Goal: Check status

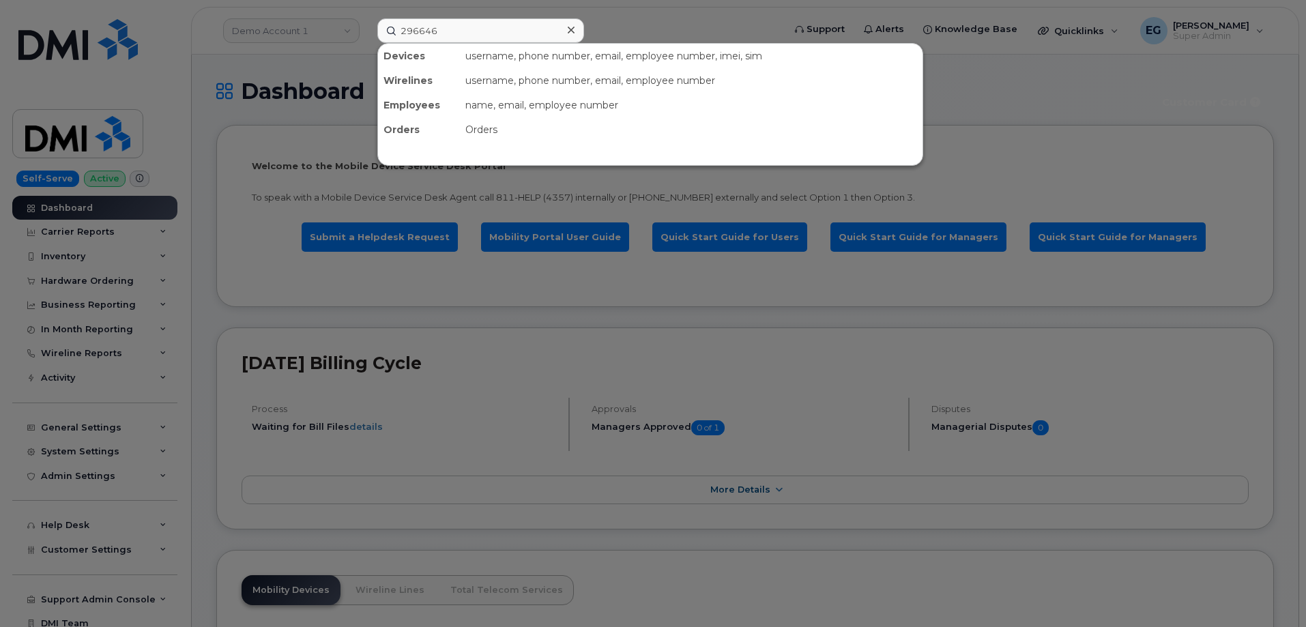
type input "296646"
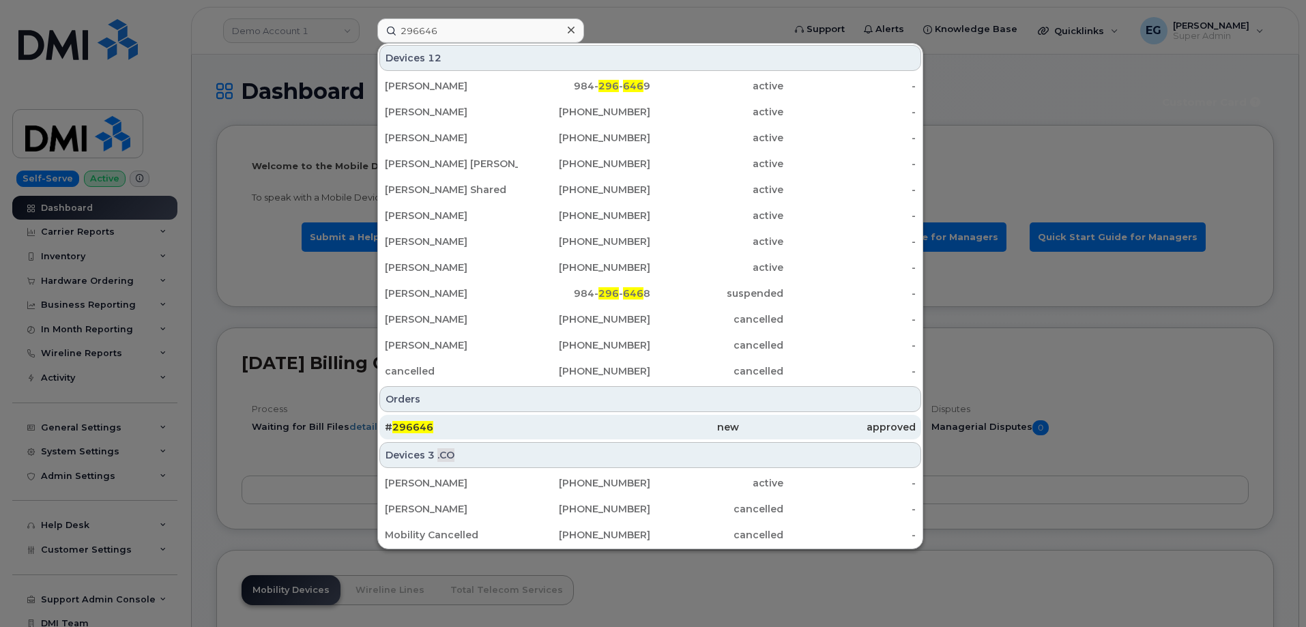
click at [417, 433] on span "296646" at bounding box center [412, 427] width 41 height 12
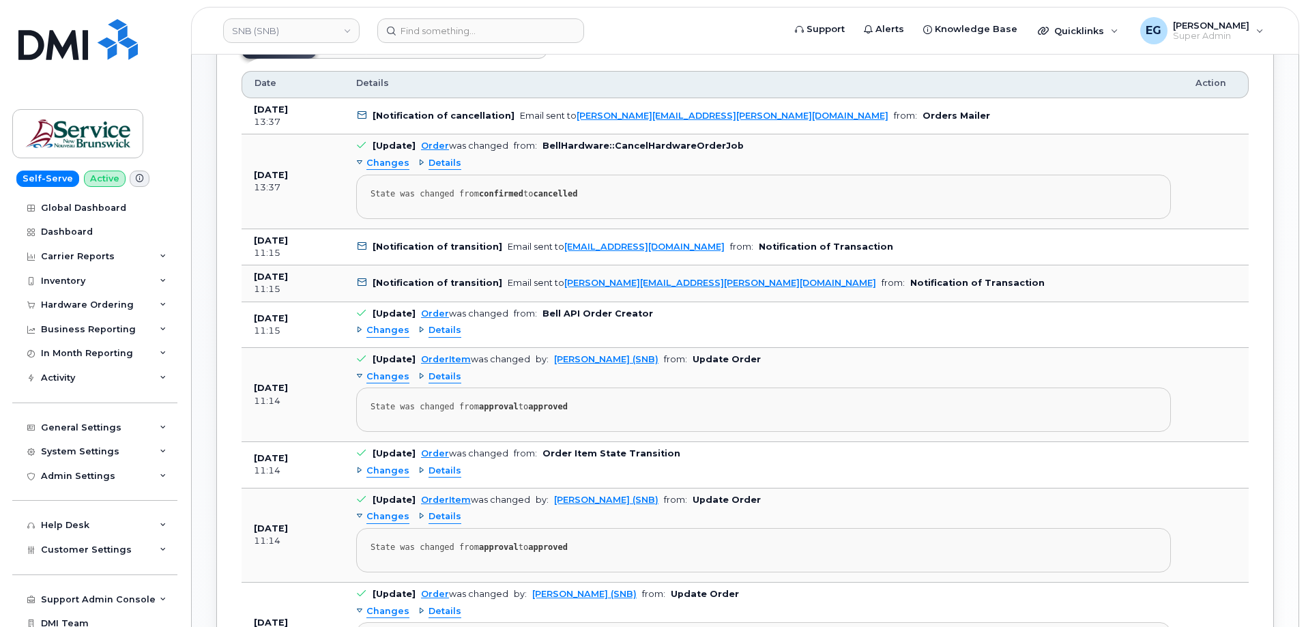
scroll to position [683, 0]
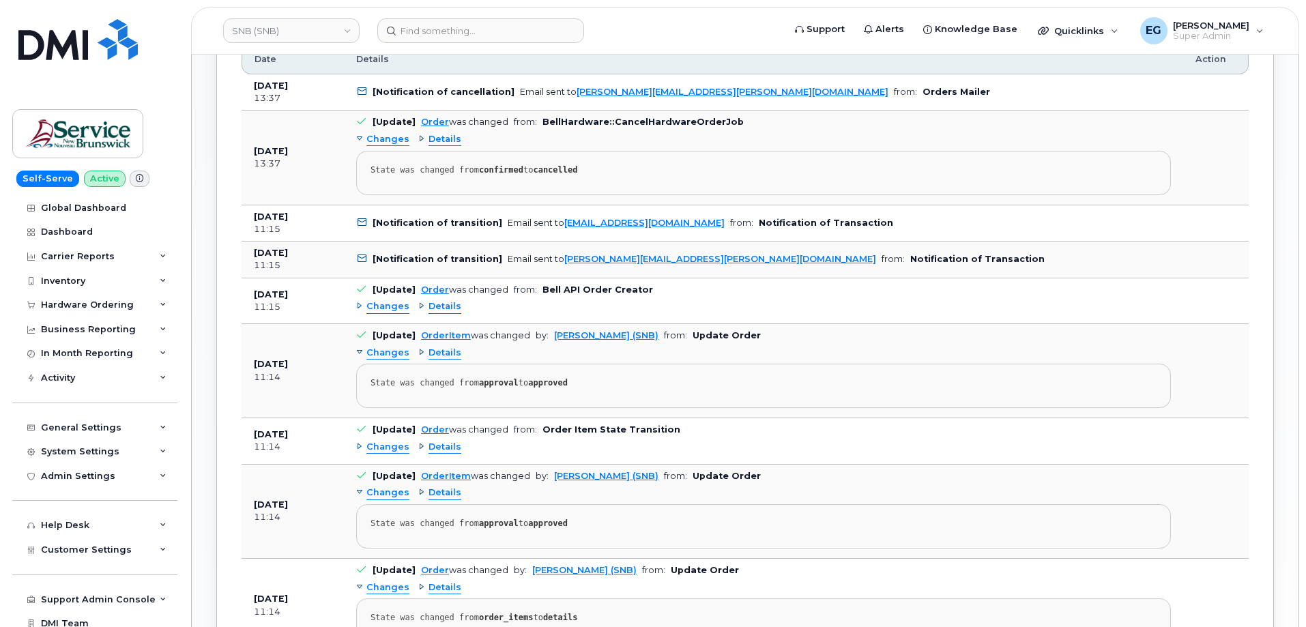
click at [429, 141] on span "Details" at bounding box center [445, 139] width 33 height 13
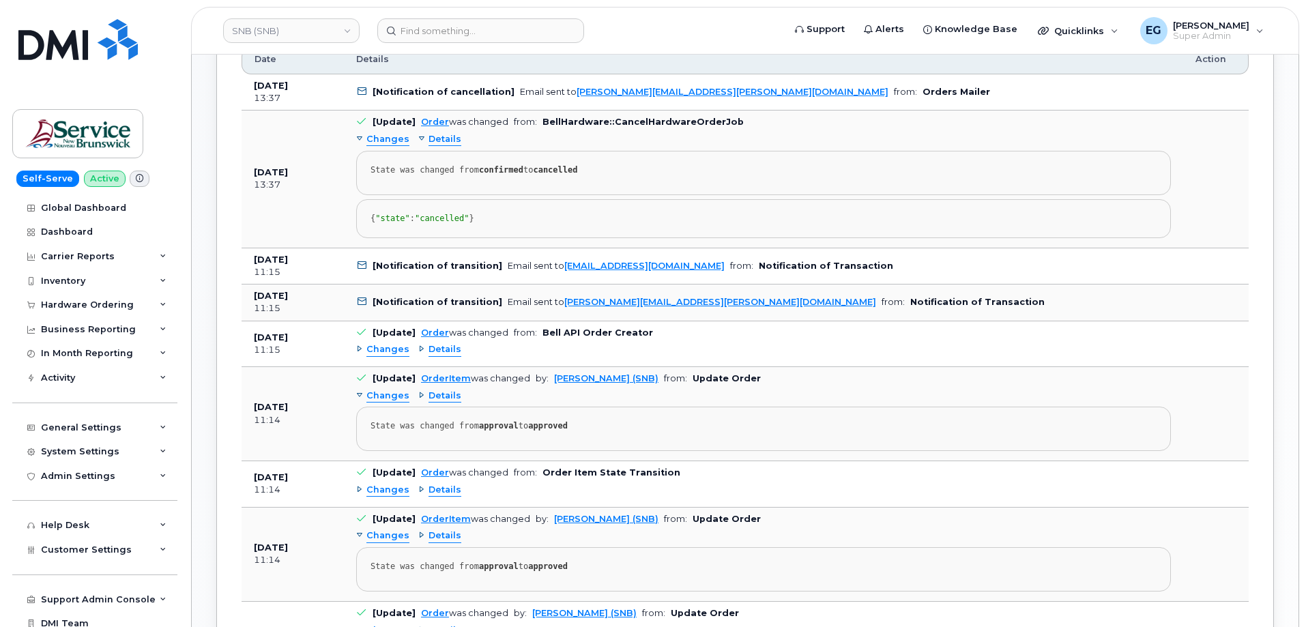
click at [434, 356] on span "Details" at bounding box center [445, 349] width 33 height 13
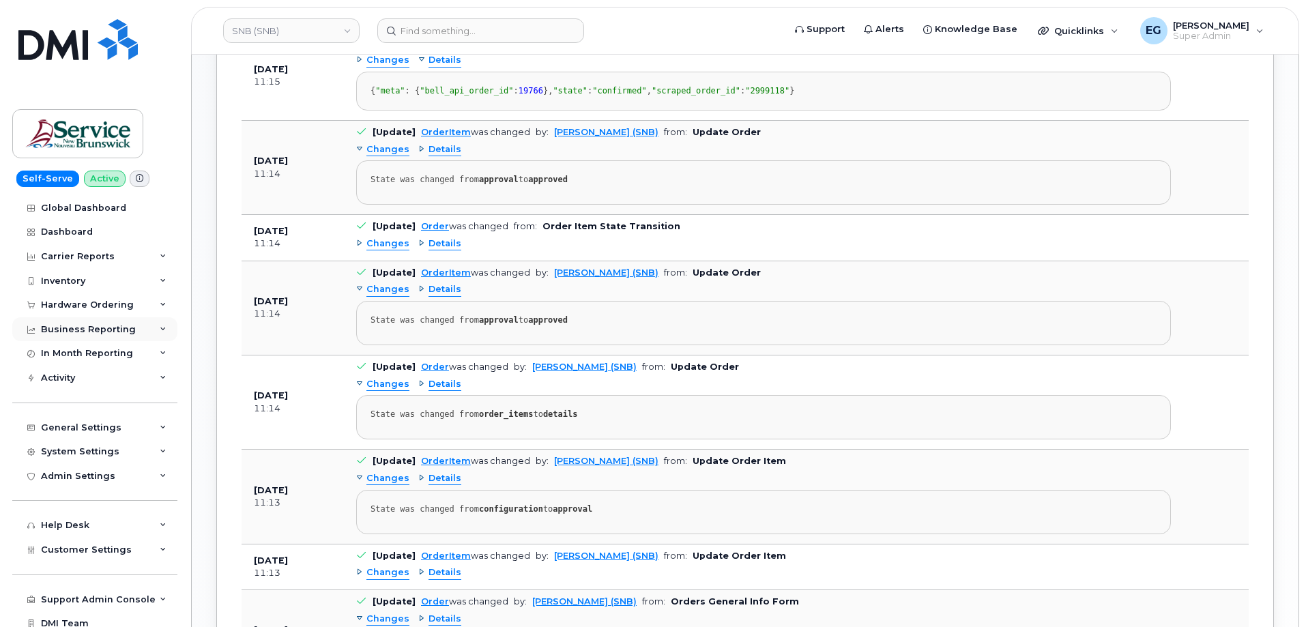
scroll to position [956, 0]
